Goal: Find specific page/section: Find specific page/section

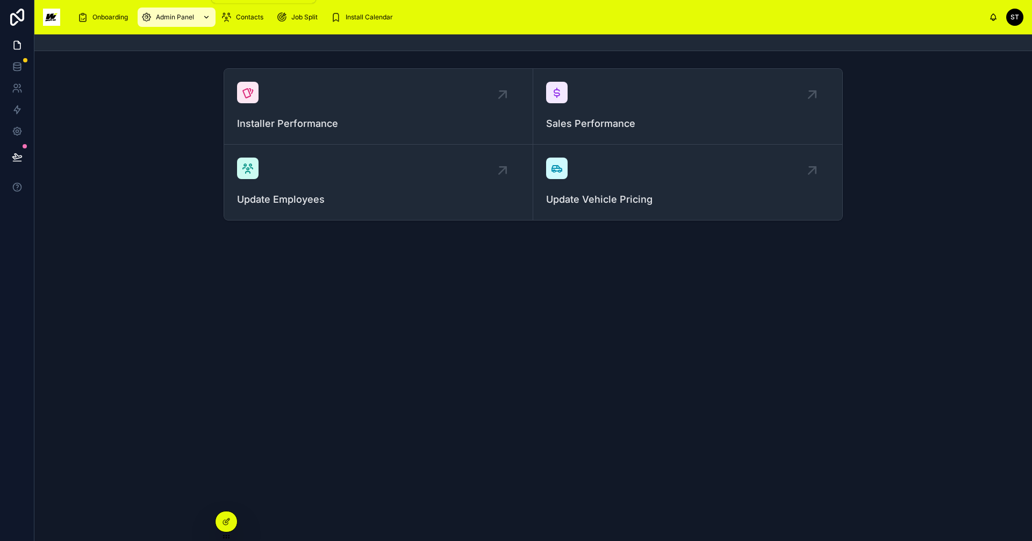
click at [169, 13] on span "Admin Panel" at bounding box center [175, 17] width 38 height 9
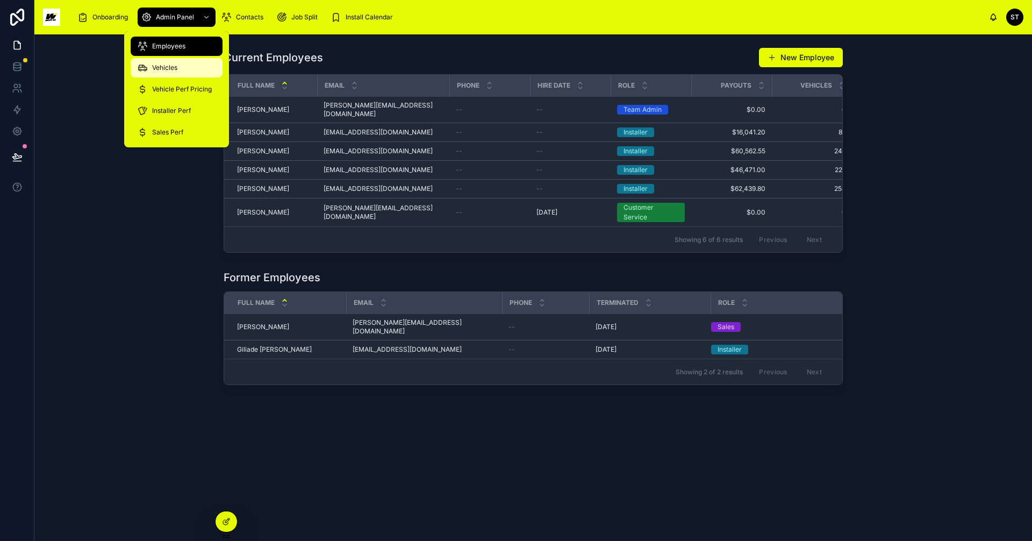
click at [169, 61] on div "Vehicles" at bounding box center [176, 67] width 79 height 17
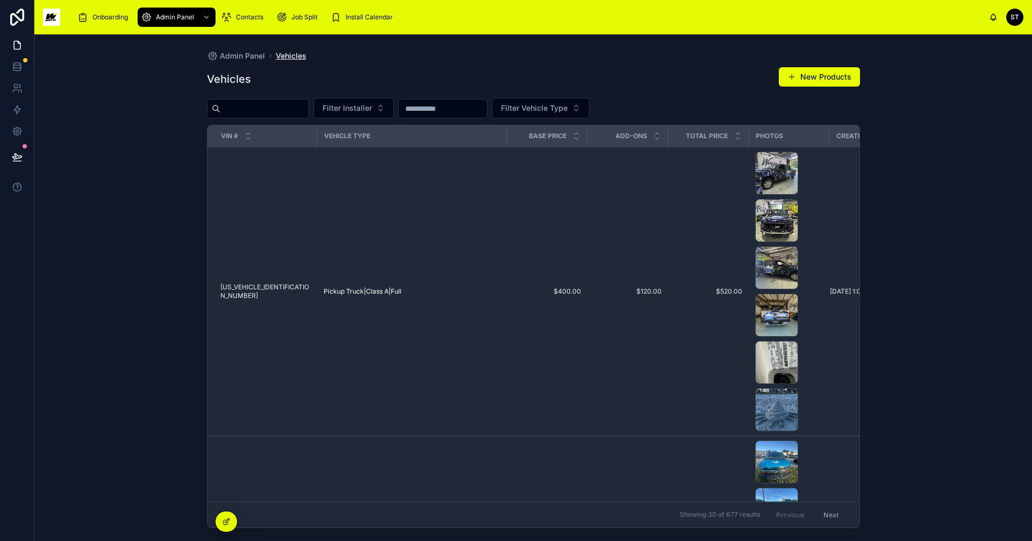
click at [303, 55] on span "Vehicles" at bounding box center [291, 56] width 31 height 11
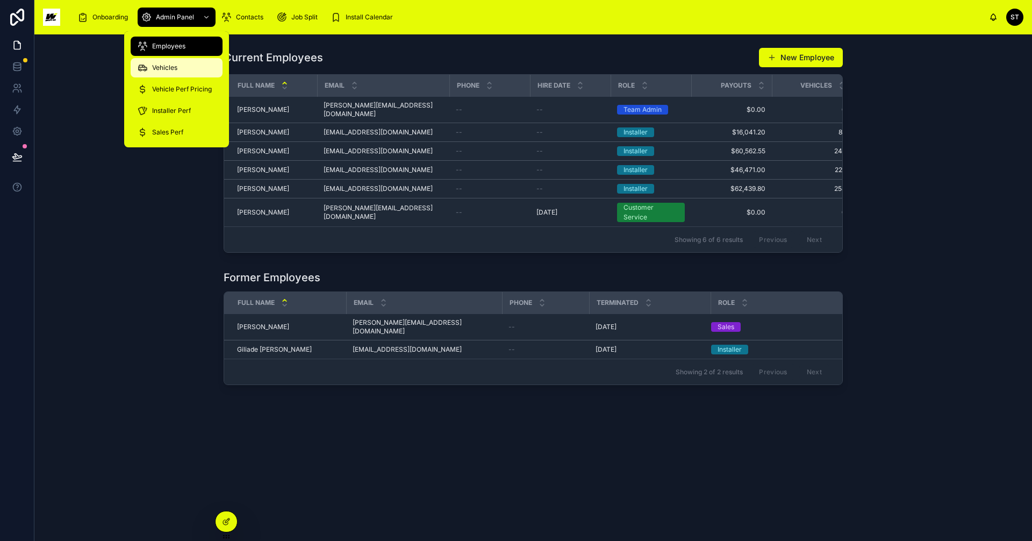
click at [164, 68] on span "Vehicles" at bounding box center [164, 67] width 25 height 9
click at [169, 62] on div "Vehicles" at bounding box center [176, 67] width 79 height 17
click at [941, 249] on div "Current Employees New Employee Full Name Email Phone Hire Date Role Payouts Veh…" at bounding box center [532, 287] width 997 height 506
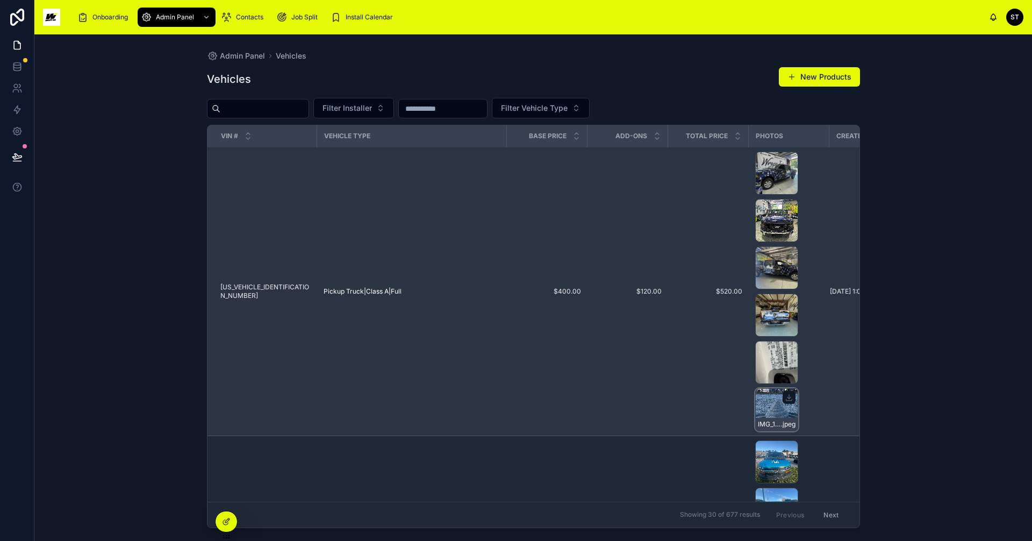
click at [767, 408] on div "IMG_1929 .jpeg" at bounding box center [776, 409] width 43 height 43
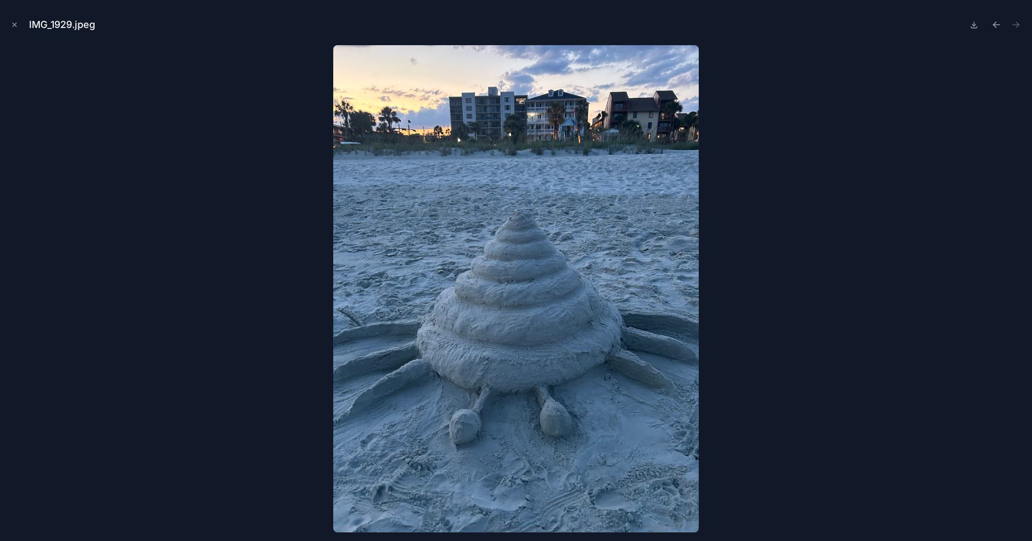
click at [14, 25] on icon "Close modal" at bounding box center [15, 25] width 8 height 8
click at [15, 23] on icon at bounding box center [17, 17] width 14 height 17
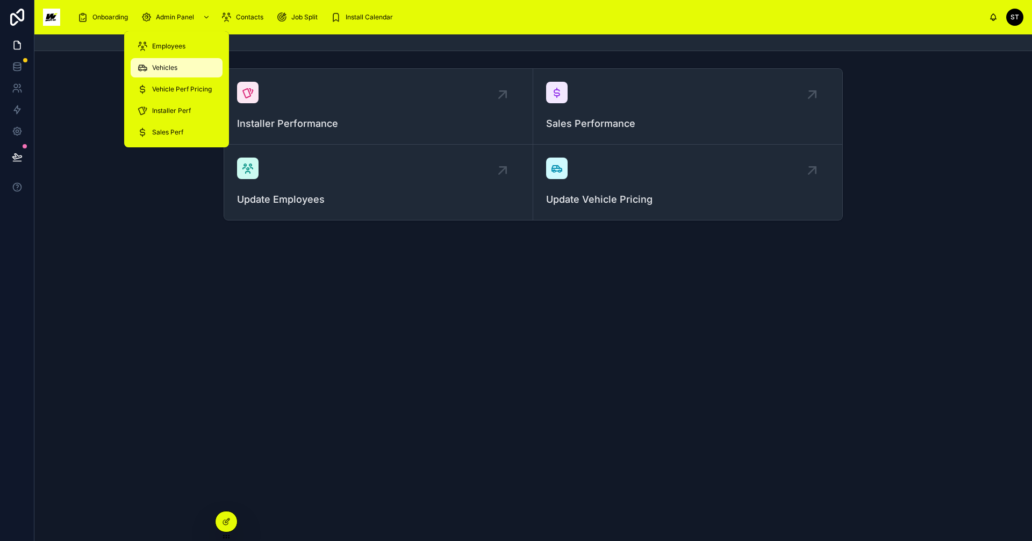
click at [170, 70] on span "Vehicles" at bounding box center [164, 67] width 25 height 9
